Goal: Find specific page/section: Find specific page/section

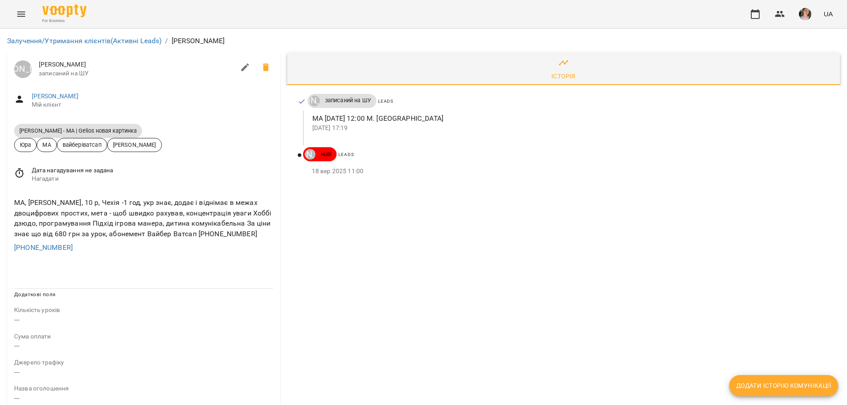
click at [277, 222] on div "МА, Кирило, 10 р, Чехія -1 год, укр знає, додає і віднімає в межах двоцифрових …" at bounding box center [143, 226] width 273 height 70
